Goal: Information Seeking & Learning: Learn about a topic

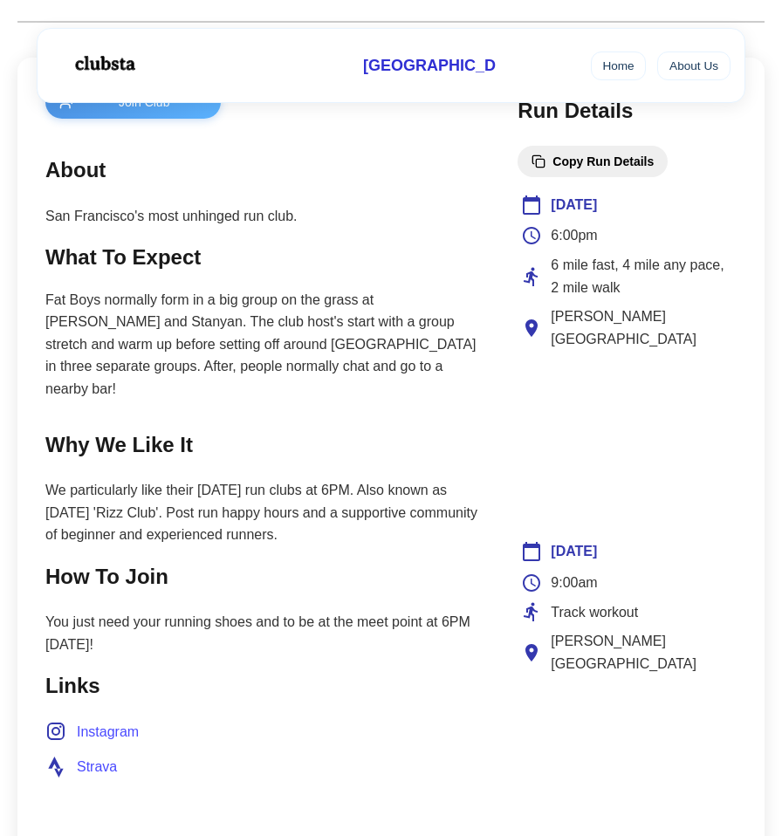
scroll to position [634, 0]
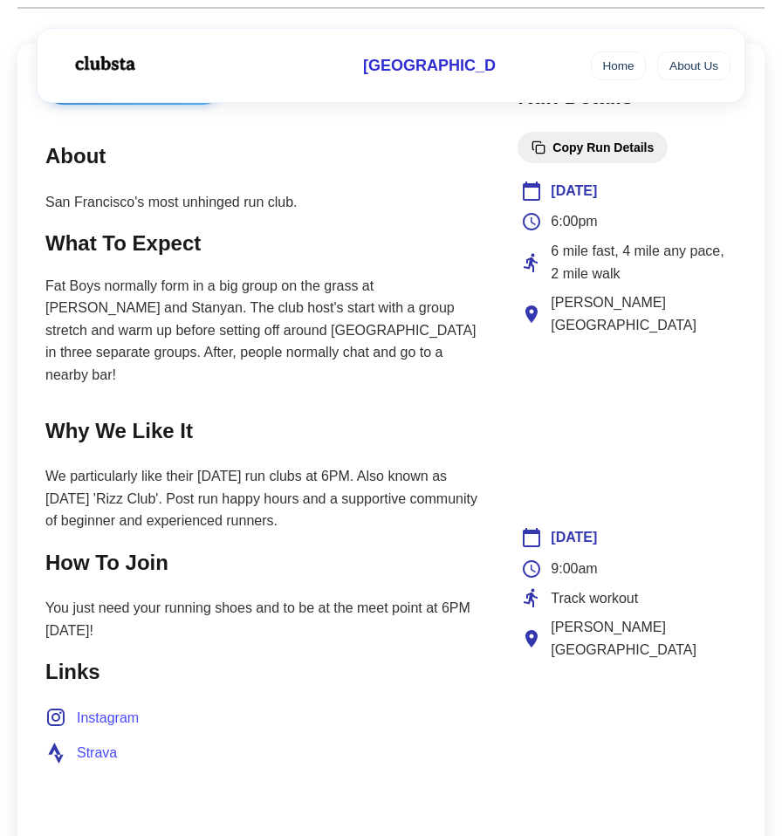
click at [575, 255] on span "6 mile fast, 4 mile any pace, 2 mile walk" at bounding box center [642, 262] width 182 height 45
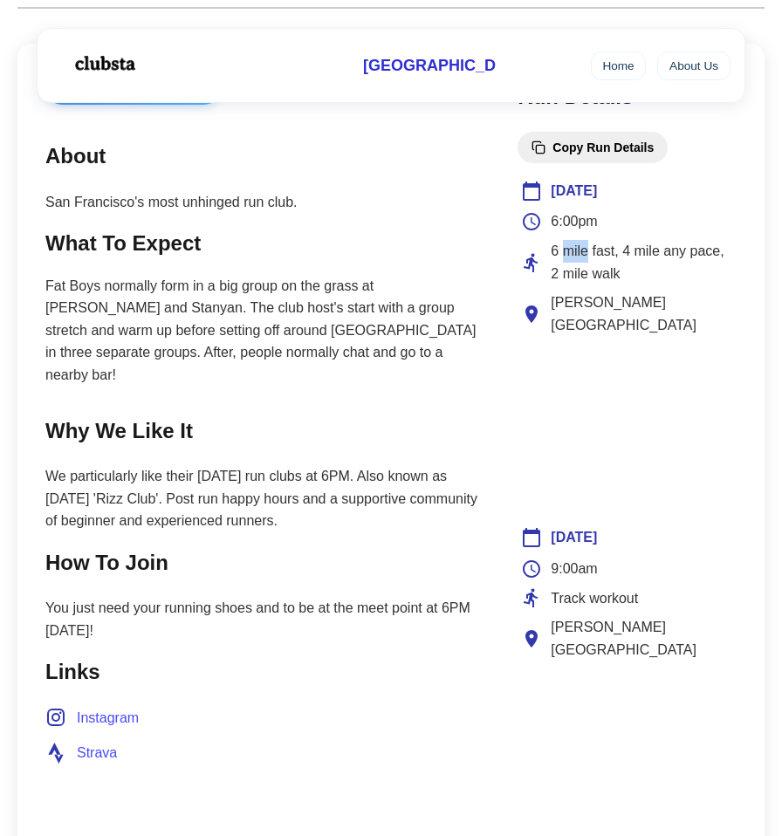
click at [575, 255] on span "6 mile fast, 4 mile any pace, 2 mile walk" at bounding box center [642, 262] width 182 height 45
click at [568, 299] on span "[PERSON_NAME][GEOGRAPHIC_DATA]" at bounding box center [642, 314] width 182 height 45
drag, startPoint x: 568, startPoint y: 299, endPoint x: 569, endPoint y: 321, distance: 22.7
click at [569, 321] on span "[PERSON_NAME][GEOGRAPHIC_DATA]" at bounding box center [642, 314] width 182 height 45
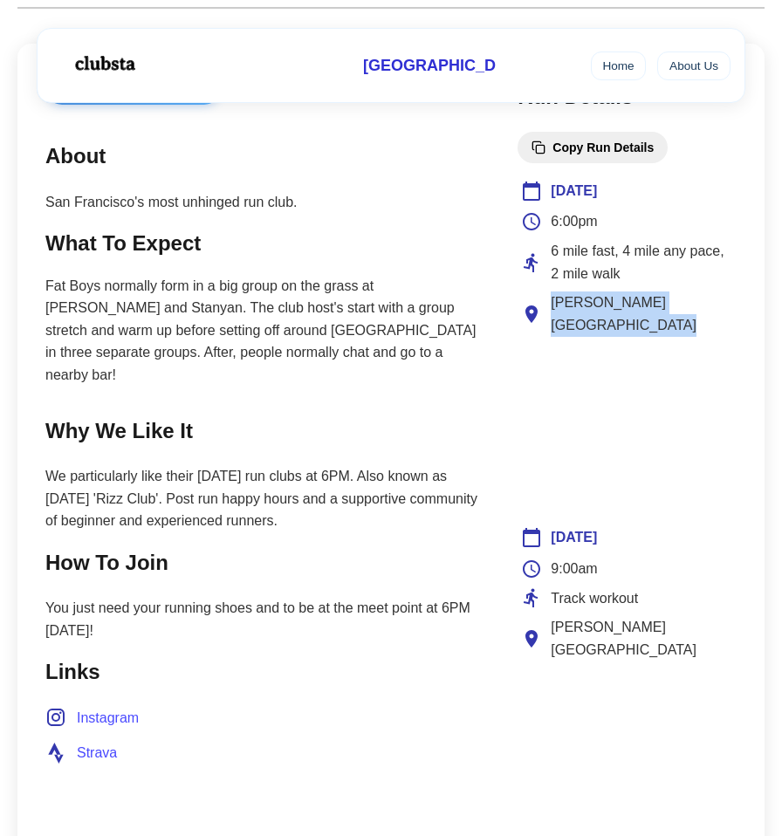
copy span "[PERSON_NAME][GEOGRAPHIC_DATA]"
click at [316, 305] on p "Fat Boys normally form in a big group on the grass at [PERSON_NAME] and Stanyan…" at bounding box center [263, 331] width 437 height 112
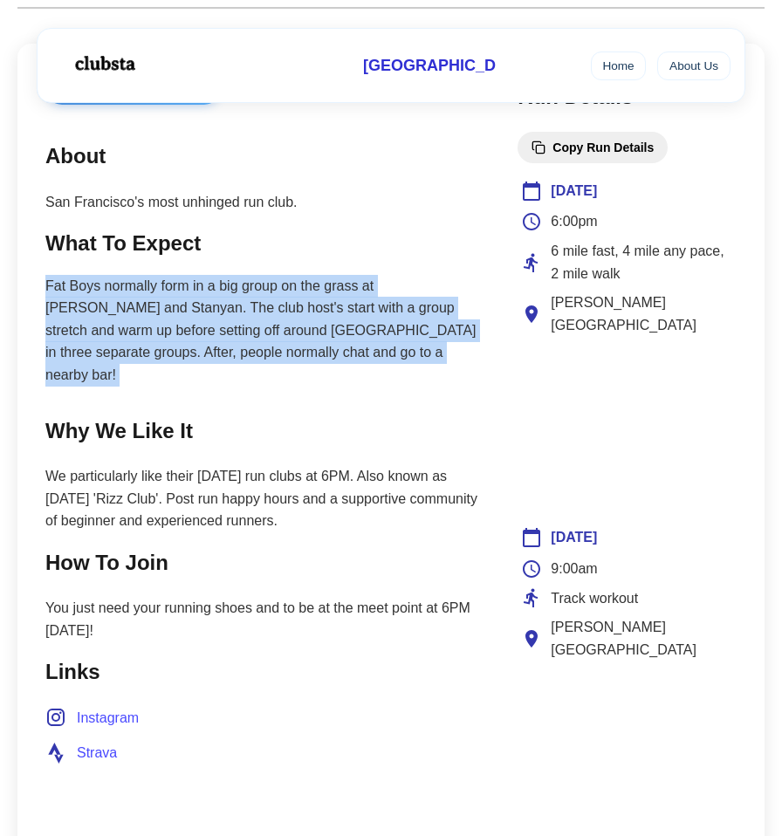
click at [316, 305] on p "Fat Boys normally form in a big group on the grass at [PERSON_NAME] and Stanyan…" at bounding box center [263, 331] width 437 height 112
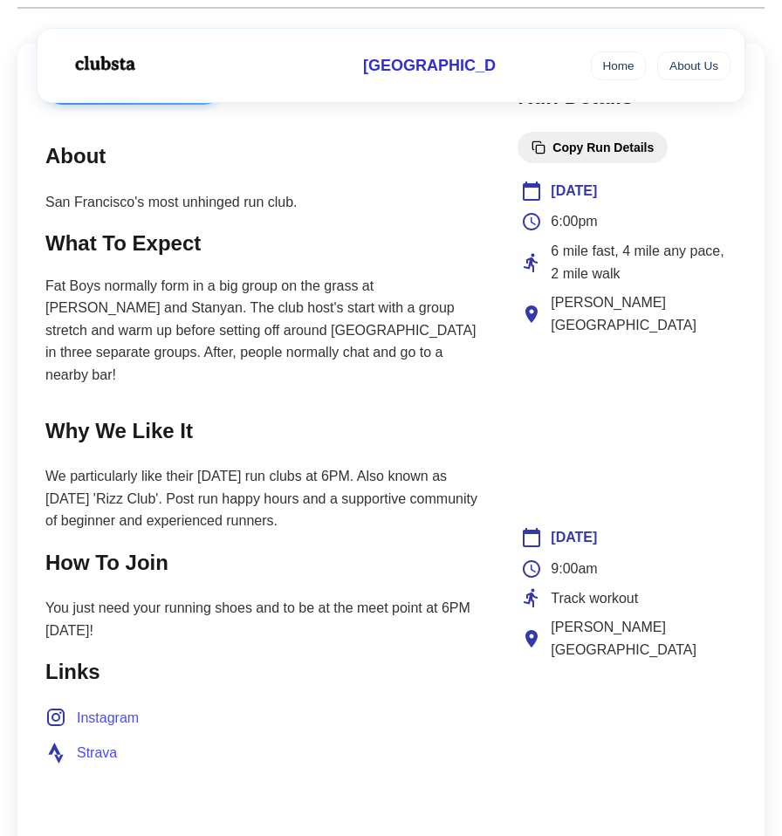
click at [316, 305] on p "Fat Boys normally form in a big group on the grass at [PERSON_NAME] and Stanyan…" at bounding box center [263, 331] width 437 height 112
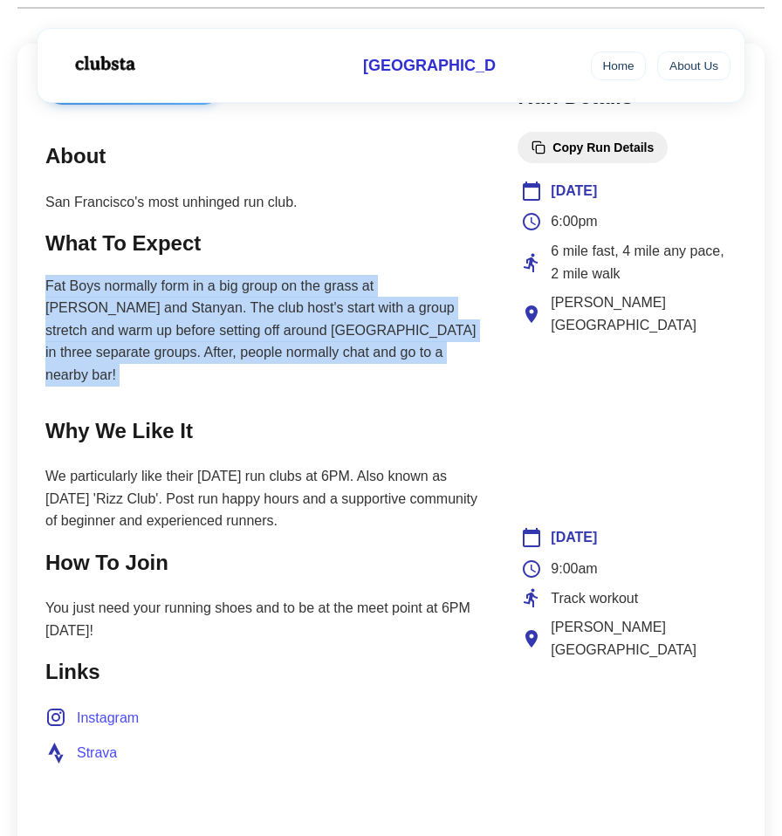
click at [316, 305] on p "Fat Boys normally form in a big group on the grass at [PERSON_NAME] and Stanyan…" at bounding box center [263, 331] width 437 height 112
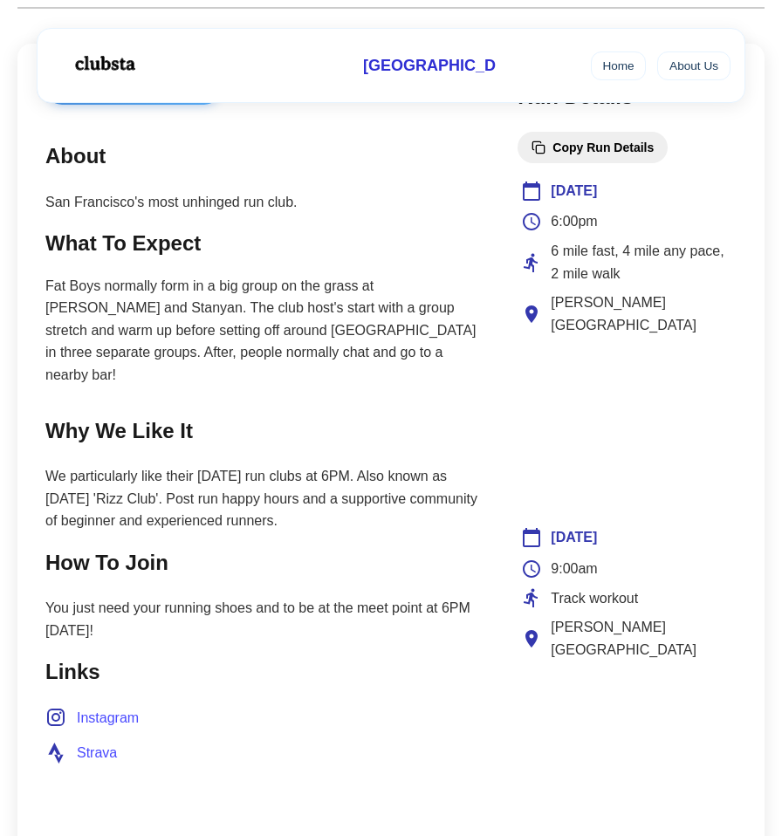
click at [316, 305] on p "Fat Boys normally form in a big group on the grass at [PERSON_NAME] and Stanyan…" at bounding box center [263, 331] width 437 height 112
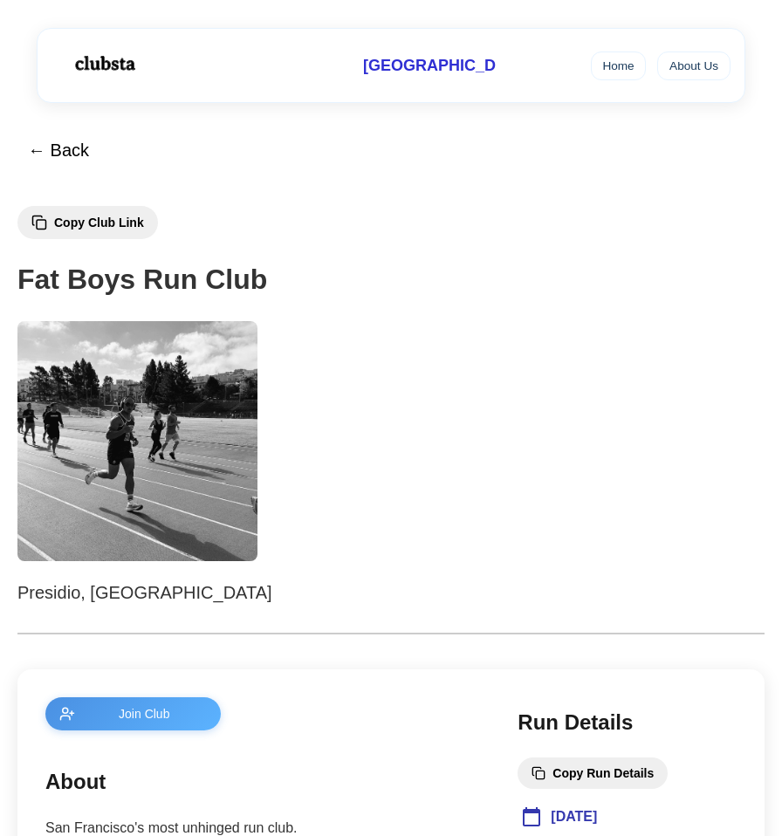
scroll to position [0, 0]
